Goal: Find specific page/section: Find specific page/section

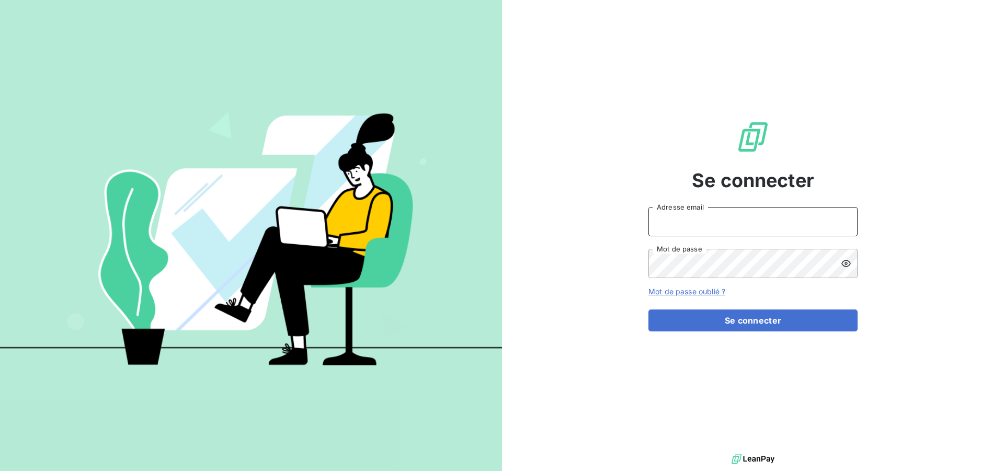
click at [791, 225] on input "Adresse email" at bounding box center [752, 221] width 209 height 29
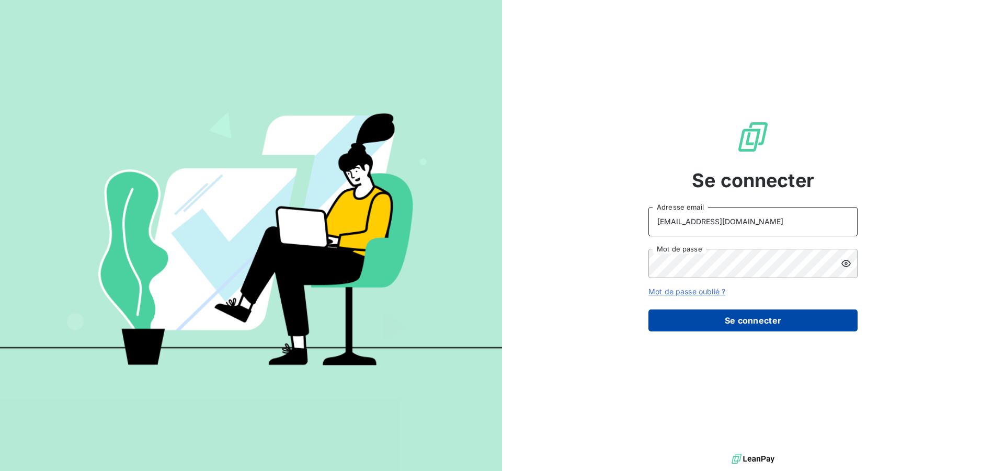
type input "compta-clients@repagroup.com"
click at [742, 320] on button "Se connecter" at bounding box center [752, 320] width 209 height 22
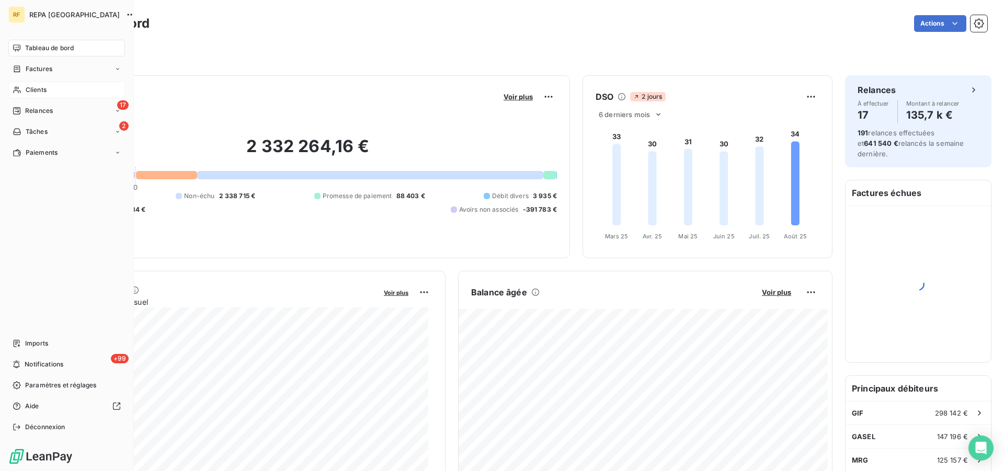
click at [40, 91] on span "Clients" at bounding box center [36, 89] width 21 height 9
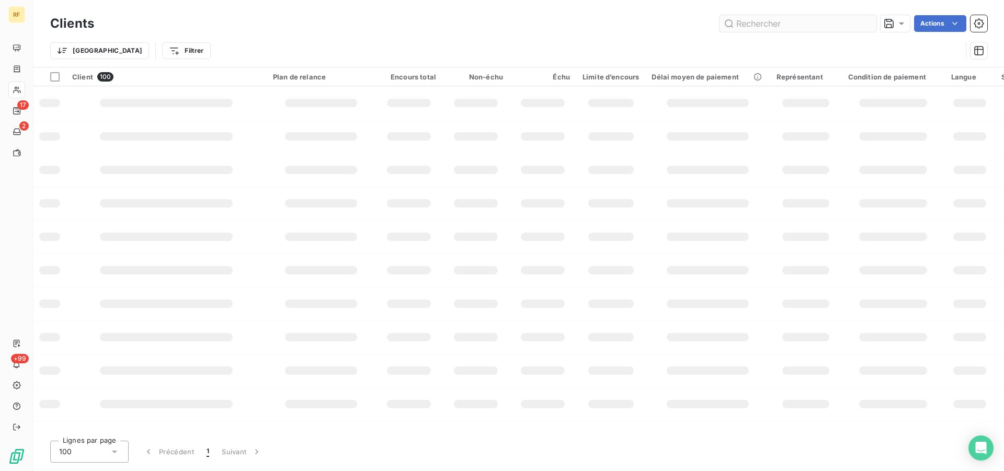
click at [795, 24] on input "text" at bounding box center [797, 23] width 157 height 17
type input "19023"
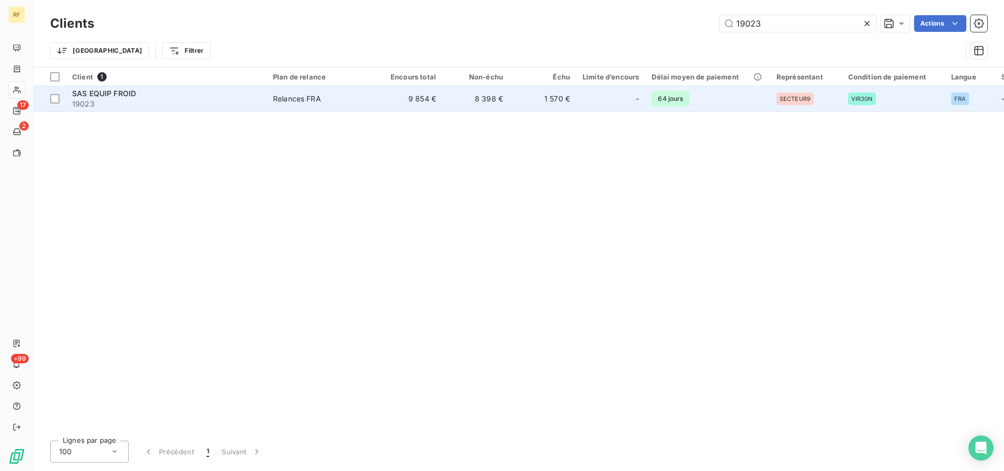
click at [303, 96] on div "Relances FRA" at bounding box center [297, 99] width 48 height 10
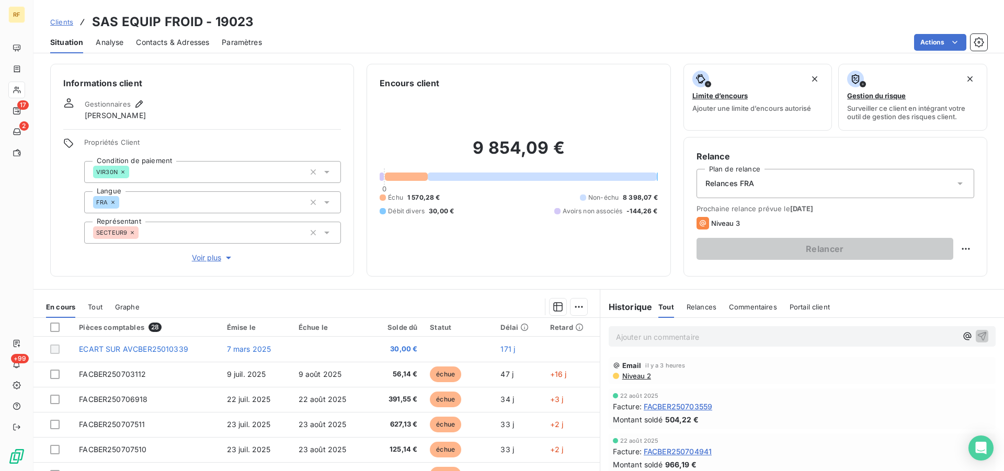
click at [696, 337] on p "Ajouter un commentaire ﻿" at bounding box center [786, 336] width 341 height 13
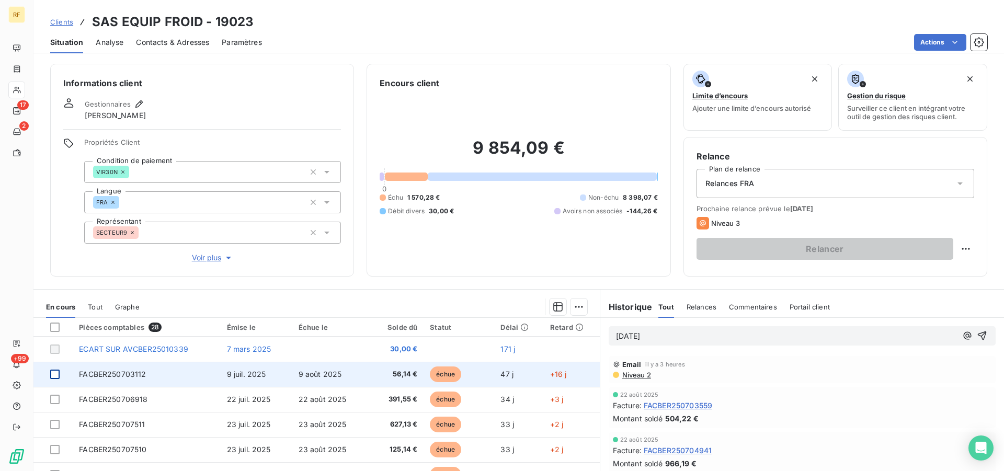
click at [59, 374] on div at bounding box center [54, 374] width 9 height 9
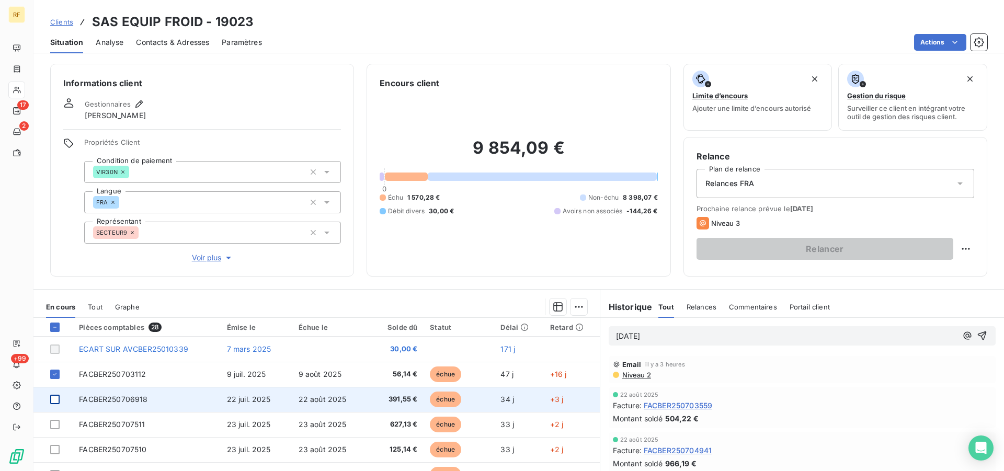
click at [55, 400] on div at bounding box center [54, 399] width 9 height 9
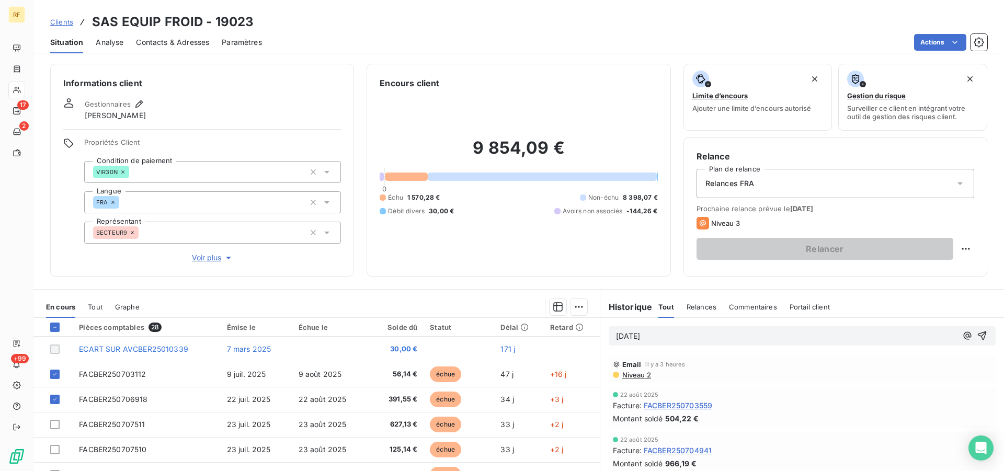
click at [673, 338] on p "[DATE]" at bounding box center [786, 336] width 341 height 12
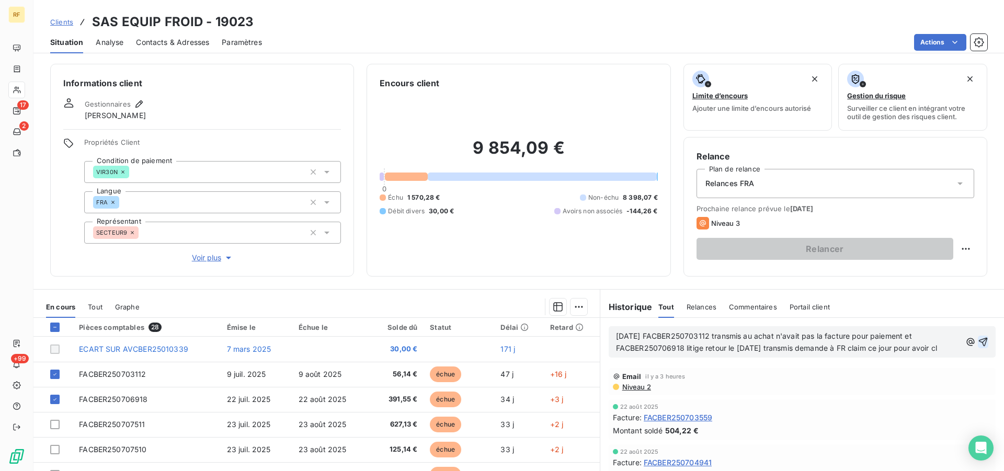
click at [978, 340] on icon "button" at bounding box center [982, 342] width 9 height 9
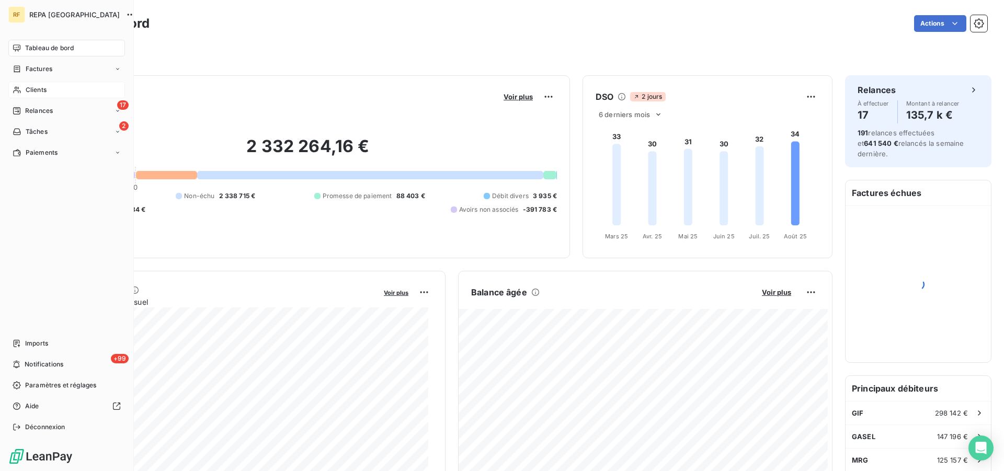
click at [27, 86] on span "Clients" at bounding box center [36, 89] width 21 height 9
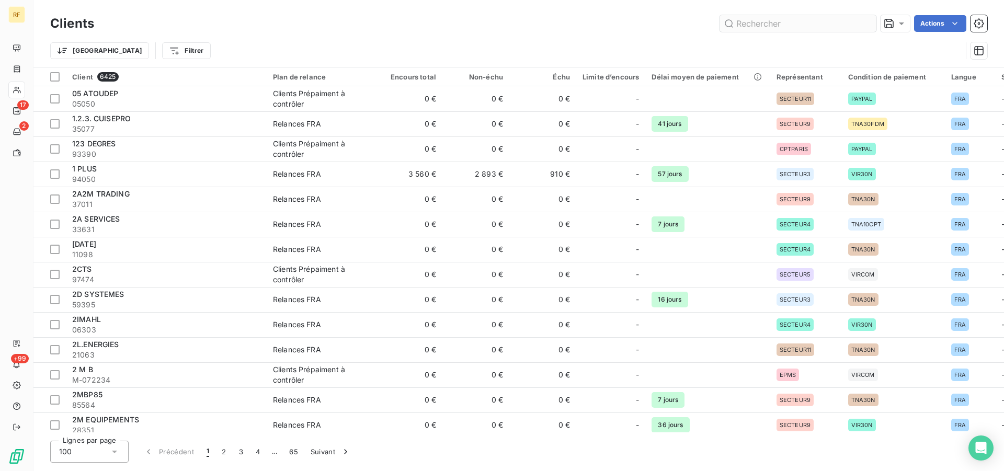
click at [789, 25] on input "text" at bounding box center [797, 23] width 157 height 17
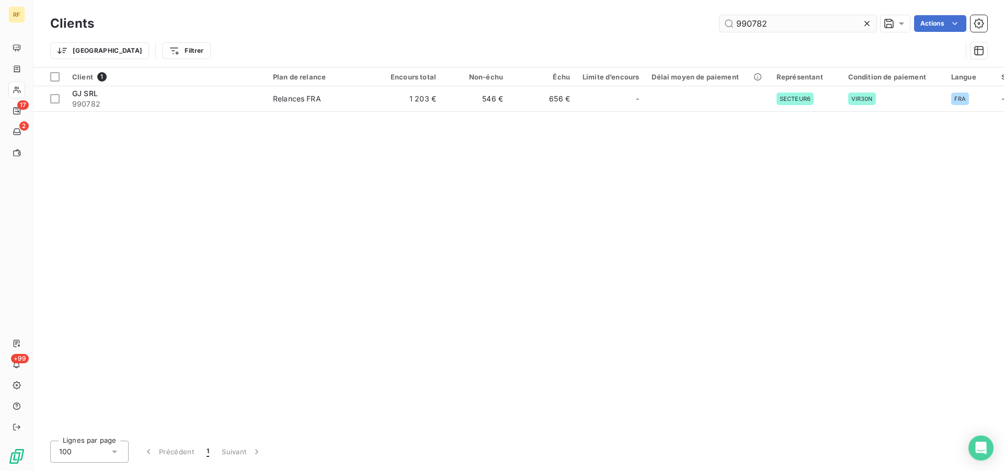
type input "990782"
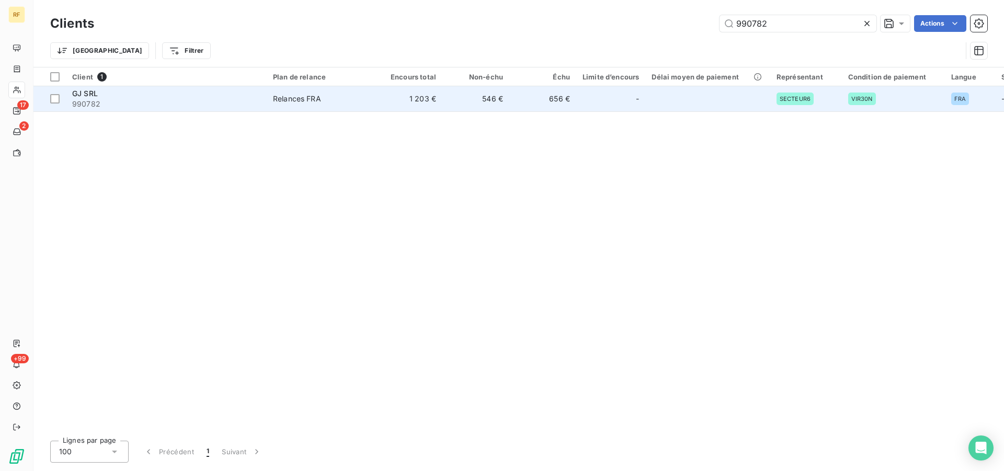
click at [299, 99] on div "Relances FRA" at bounding box center [297, 99] width 48 height 10
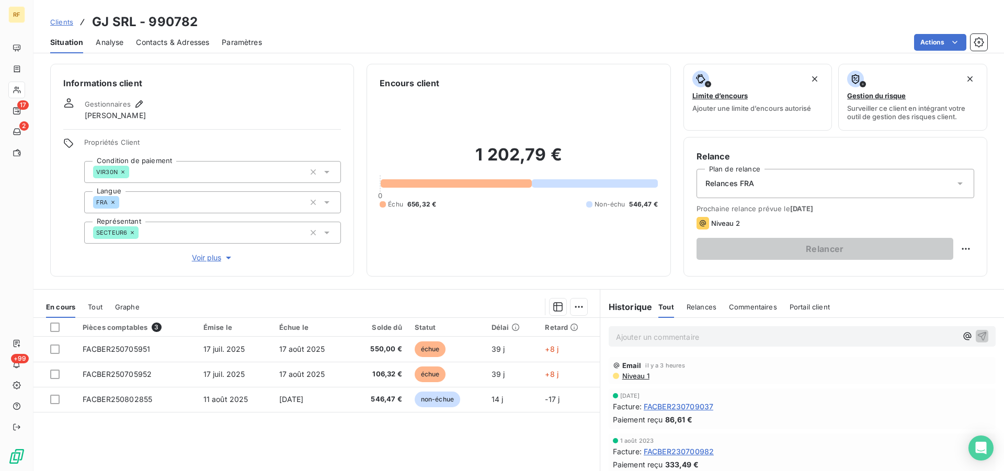
click at [777, 332] on p "Ajouter un commentaire ﻿" at bounding box center [786, 336] width 341 height 13
click at [851, 338] on p "[DATE] FACBER250705951 transmis dossier FR Claim ticket" at bounding box center [786, 336] width 341 height 12
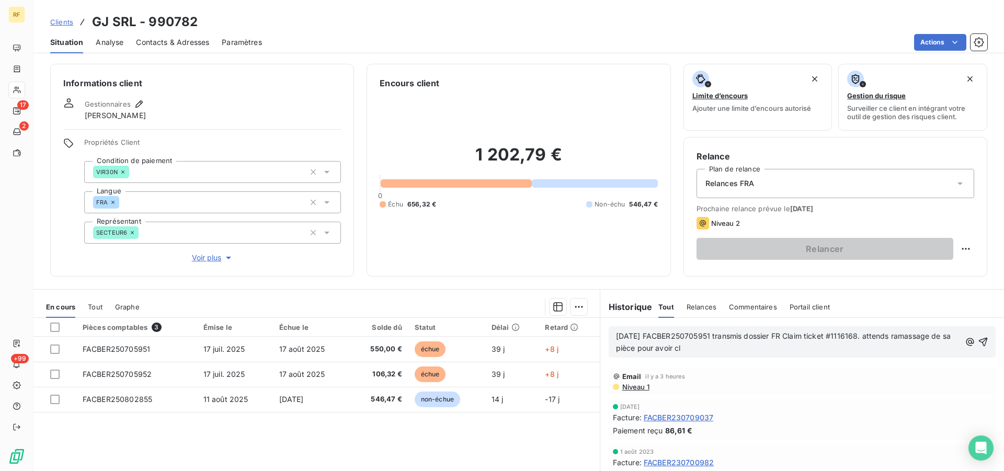
click at [980, 344] on div "[DATE] FACBER250705951 transmis dossier FR Claim ticket #1116168. attends ramas…" at bounding box center [801, 341] width 387 height 31
click at [977, 340] on icon "button" at bounding box center [982, 342] width 10 height 10
